Goal: Find specific page/section: Find specific page/section

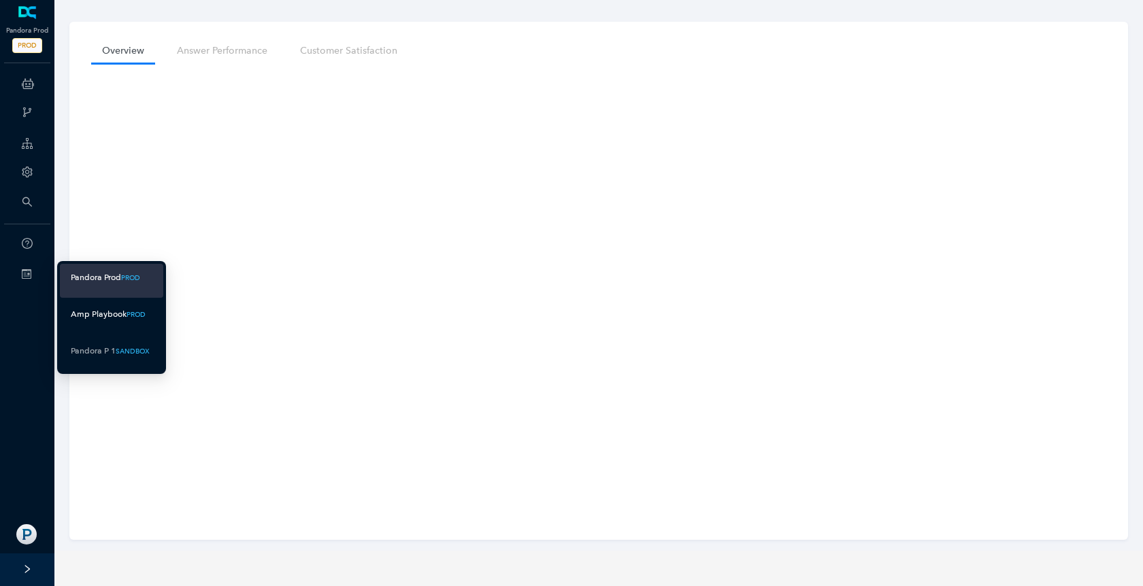
click at [82, 307] on div "Amp Playbook" at bounding box center [99, 314] width 56 height 17
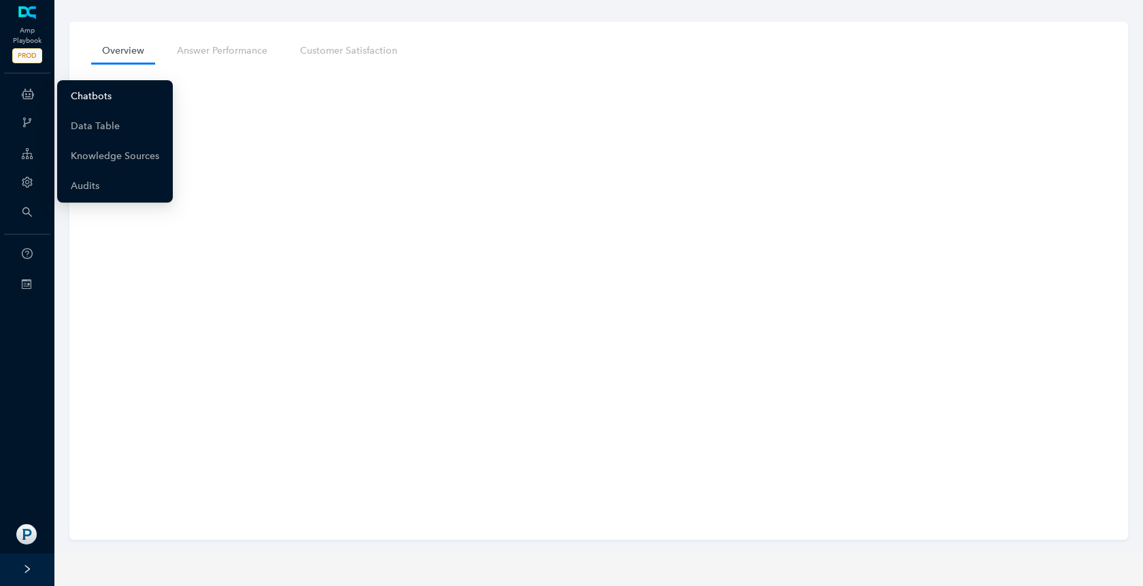
click at [80, 94] on link "Chatbots" at bounding box center [91, 96] width 41 height 27
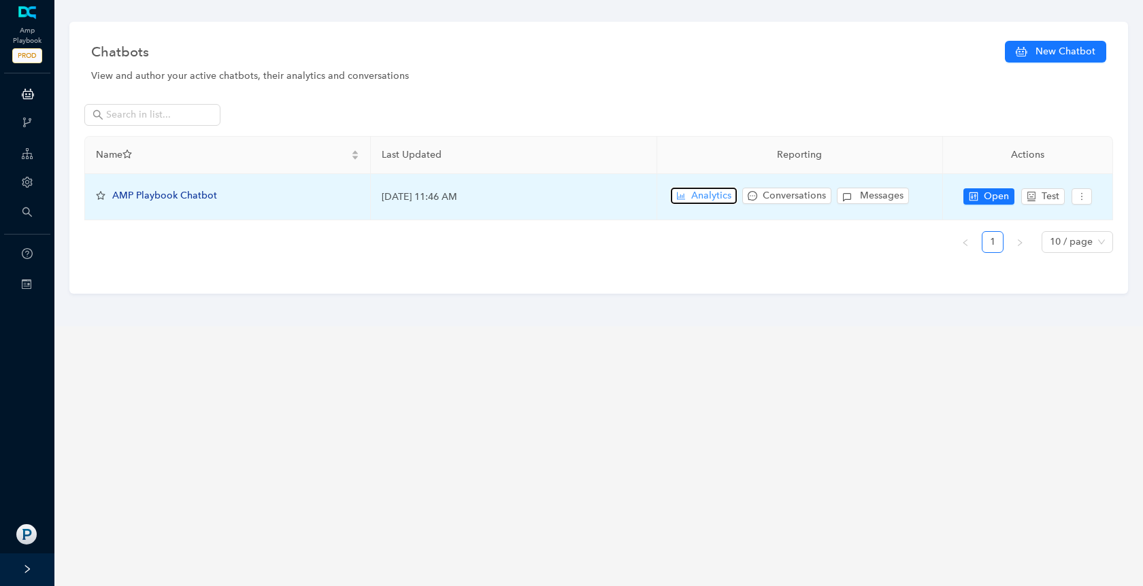
click at [682, 195] on icon "bar-chart" at bounding box center [681, 196] width 10 height 10
